Goal: Transaction & Acquisition: Purchase product/service

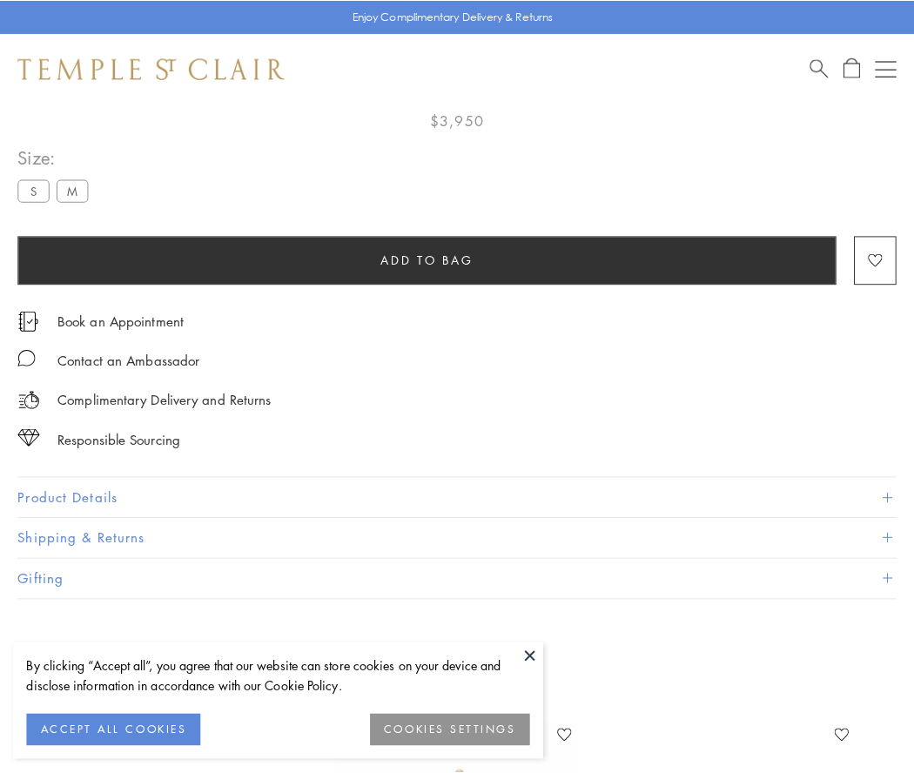
scroll to position [103, 0]
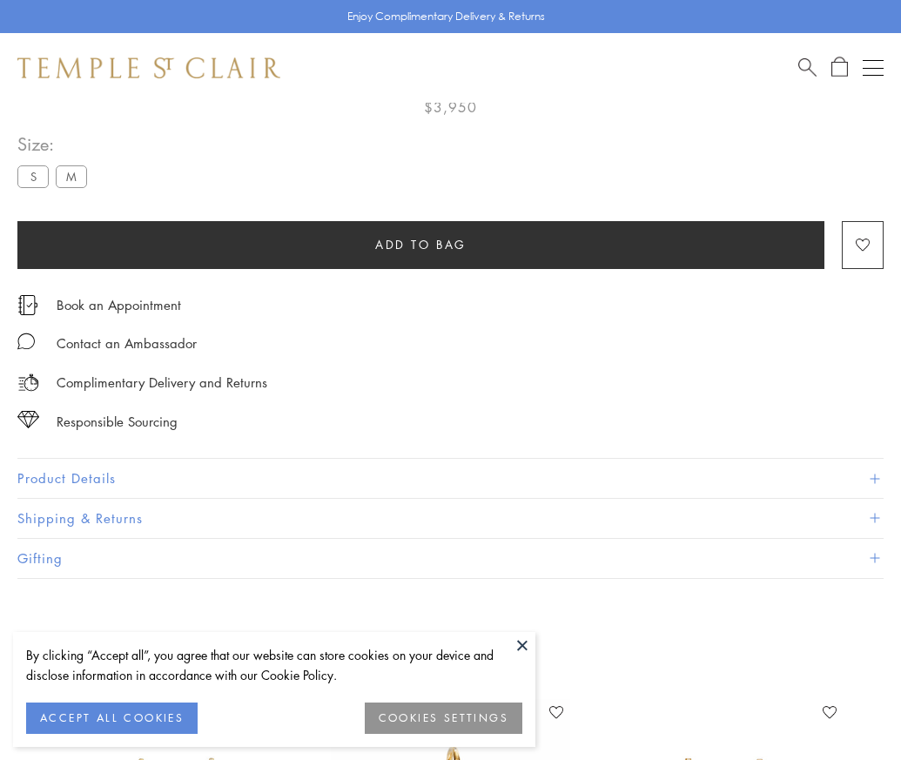
click at [420, 244] on span "Add to bag" at bounding box center [420, 244] width 91 height 19
